Goal: Task Accomplishment & Management: Manage account settings

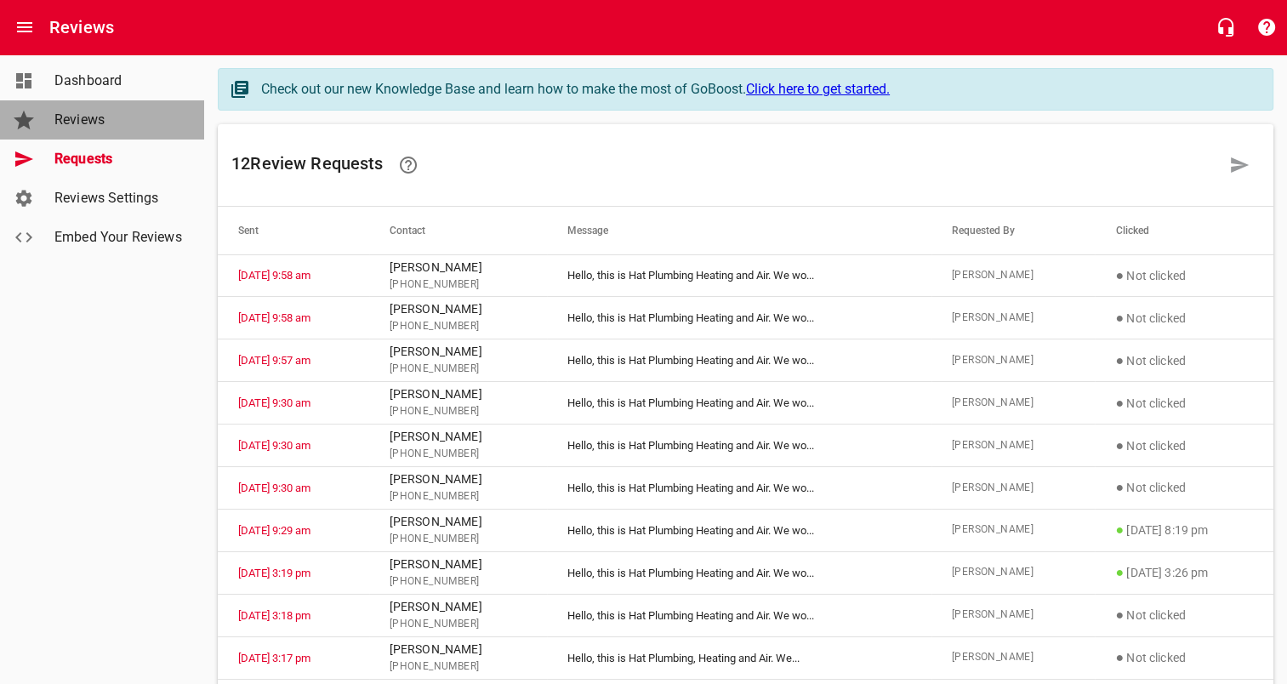
click at [95, 119] on span "Reviews" at bounding box center [118, 120] width 129 height 20
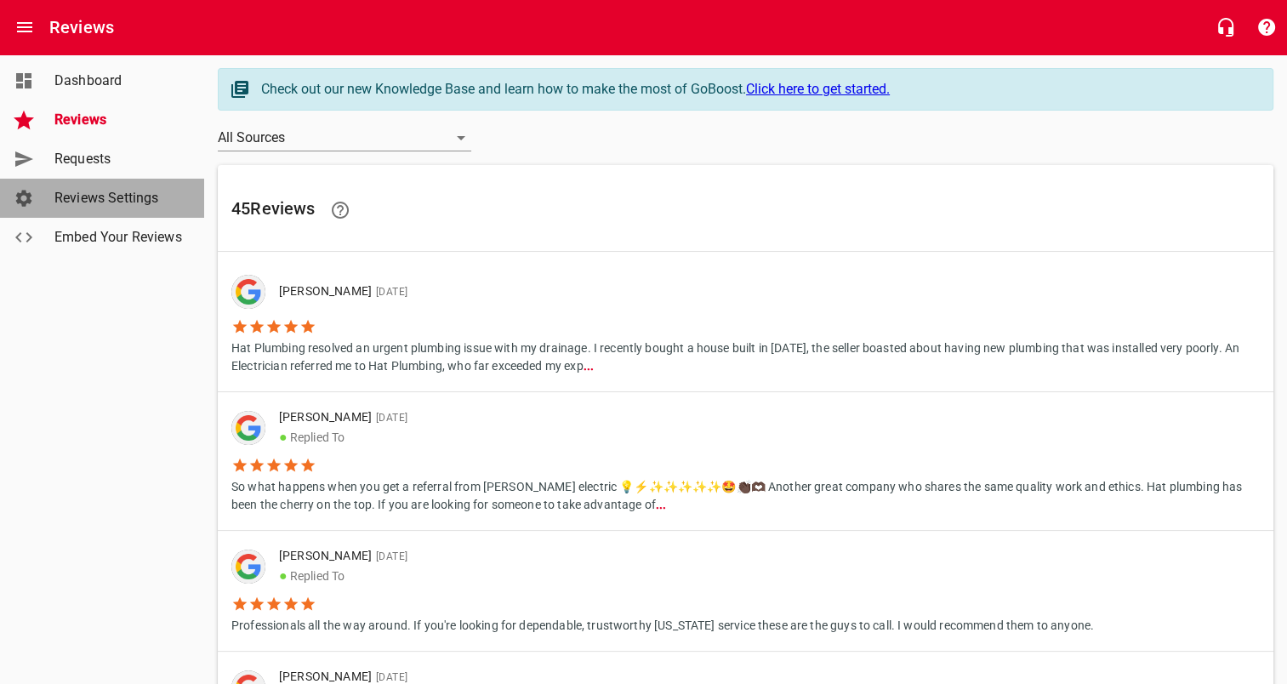
click at [101, 185] on link "Reviews Settings" at bounding box center [102, 198] width 204 height 39
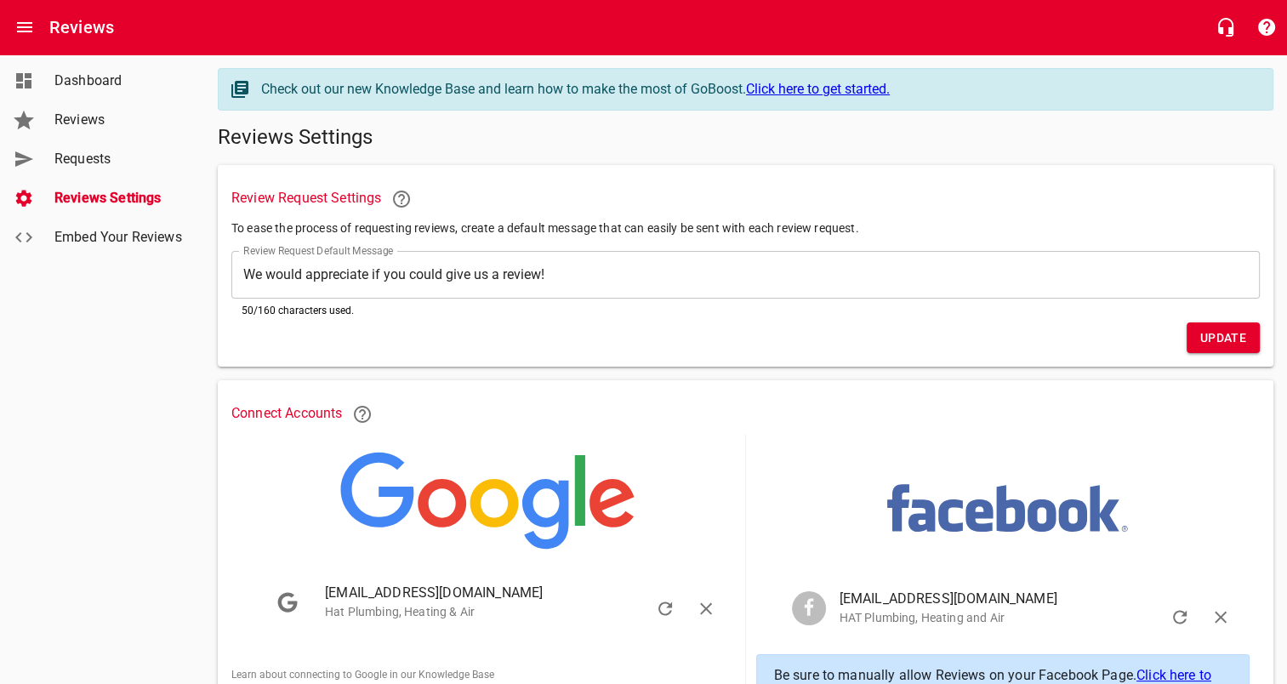
click at [88, 163] on span "Requests" at bounding box center [118, 159] width 129 height 20
